Goal: Transaction & Acquisition: Book appointment/travel/reservation

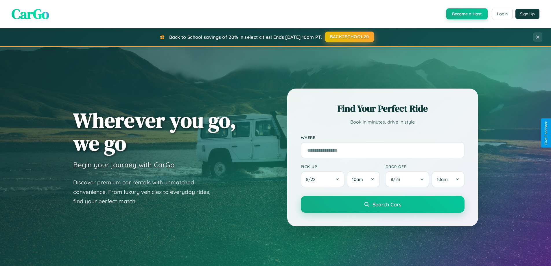
click at [349, 37] on button "BACK2SCHOOL20" at bounding box center [349, 37] width 49 height 10
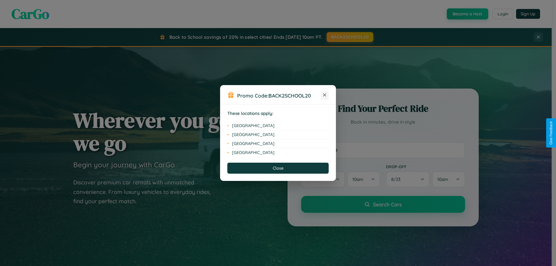
click at [325, 95] on icon at bounding box center [324, 95] width 3 height 3
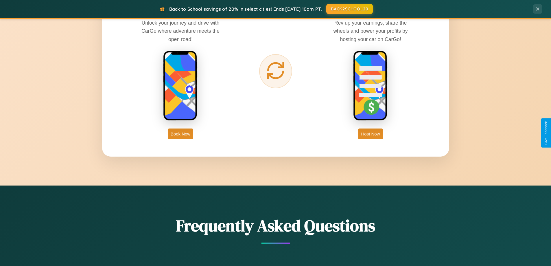
scroll to position [930, 0]
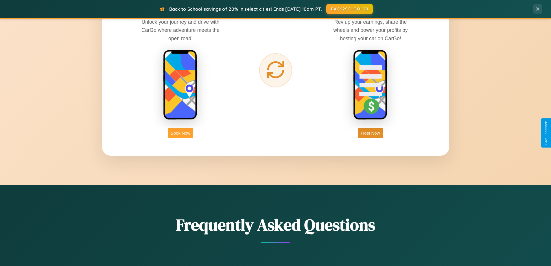
click at [181, 133] on button "Book Now" at bounding box center [180, 133] width 25 height 11
